Goal: Check status

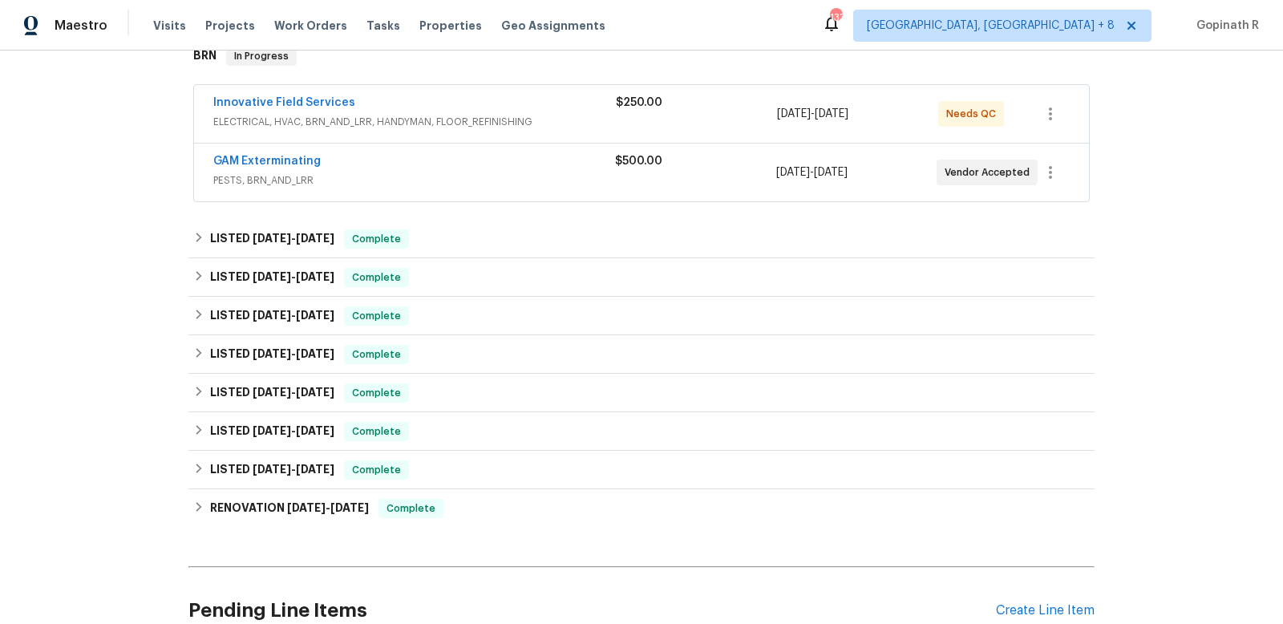
scroll to position [405, 0]
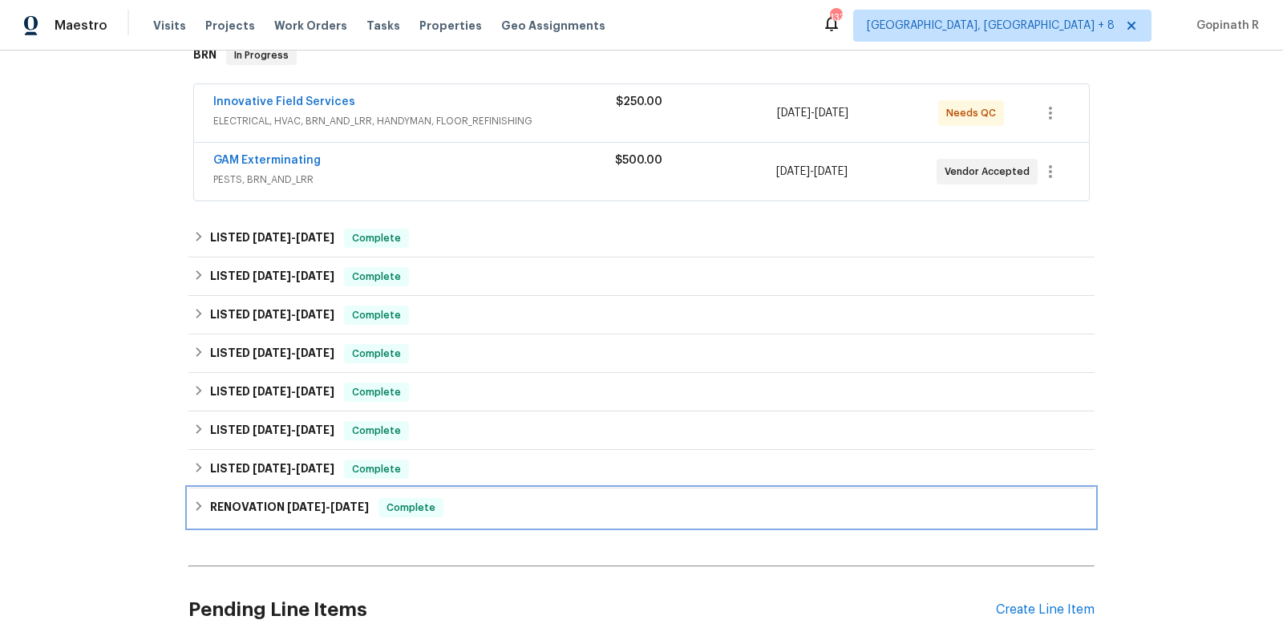
click at [451, 502] on div "RENOVATION 12/19/24 - 2/6/25 Complete" at bounding box center [641, 507] width 896 height 19
